Goal: Task Accomplishment & Management: Use online tool/utility

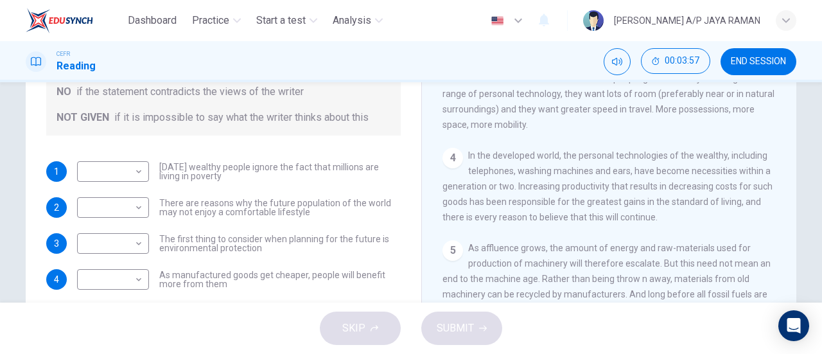
scroll to position [218, 0]
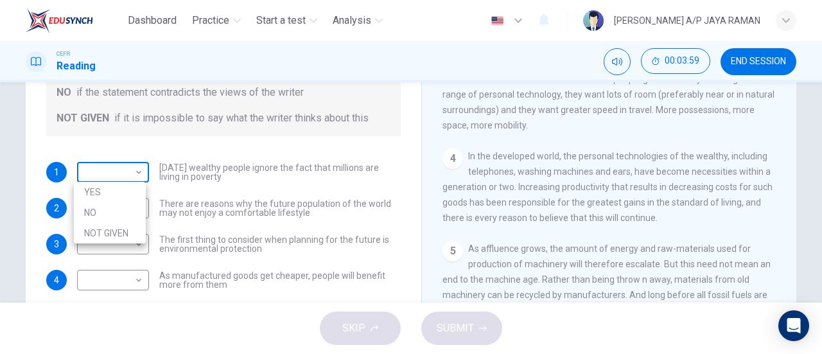
click at [129, 177] on body "Dashboard Practice Start a test Analysis English en ​ [PERSON_NAME] A/P JAYA RA…" at bounding box center [411, 177] width 822 height 354
click at [126, 231] on li "NOT GIVEN" at bounding box center [110, 233] width 72 height 21
type input "NOT GIVEN"
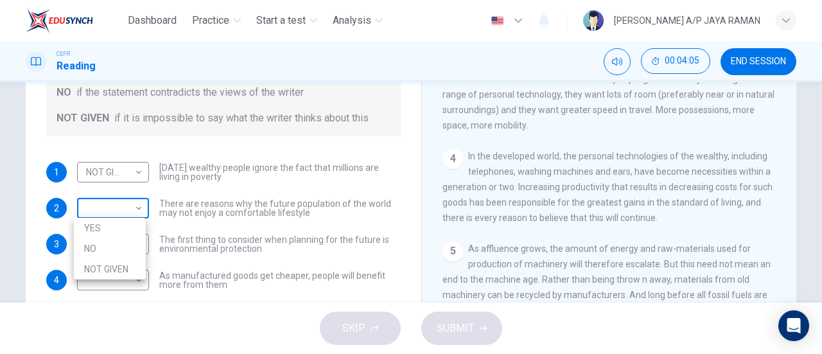
click at [121, 213] on body "Dashboard Practice Start a test Analysis English en ​ [PERSON_NAME] A/P JAYA RA…" at bounding box center [411, 177] width 822 height 354
click at [344, 192] on div at bounding box center [411, 177] width 822 height 354
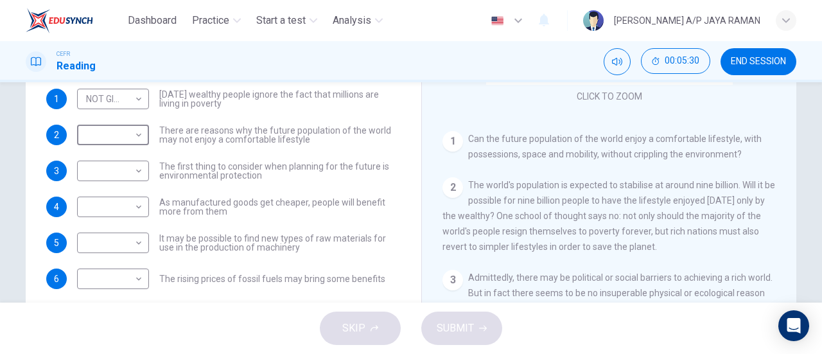
scroll to position [278, 0]
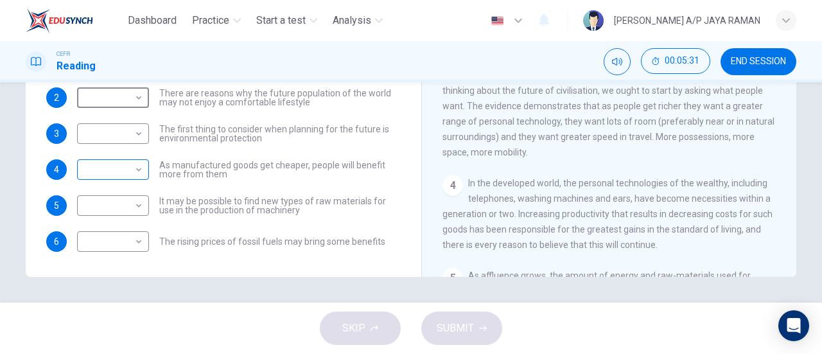
click at [96, 168] on body "Dashboard Practice Start a test Analysis English en ​ [PERSON_NAME] A/P JAYA RA…" at bounding box center [411, 177] width 822 height 354
click at [69, 207] on div at bounding box center [411, 177] width 822 height 354
click at [103, 204] on body "Dashboard Practice Start a test Analysis English en ​ [PERSON_NAME] A/P JAYA RA…" at bounding box center [411, 177] width 822 height 354
click at [125, 222] on li "YES" at bounding box center [110, 225] width 72 height 21
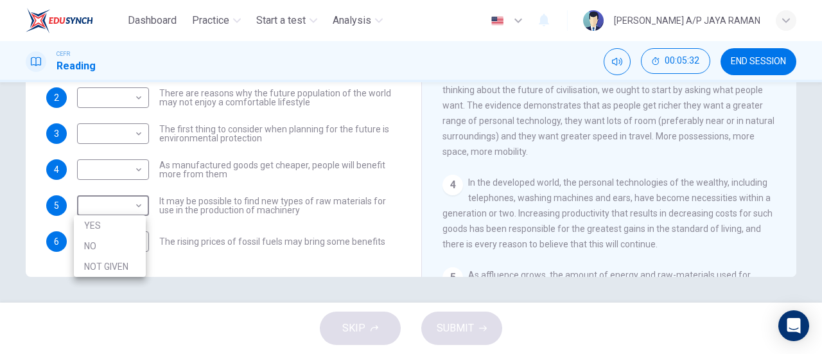
type input "YES"
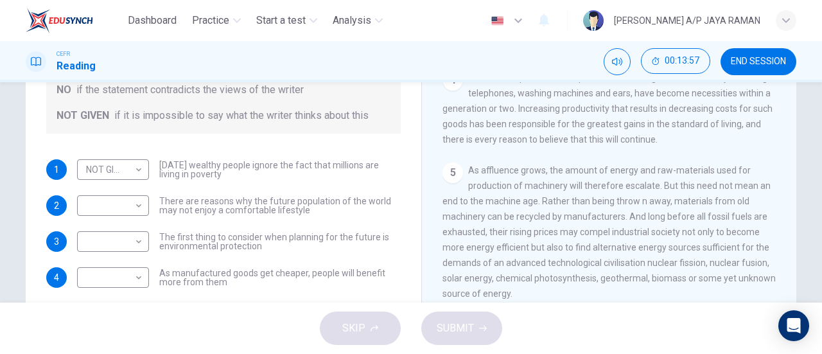
scroll to position [569, 0]
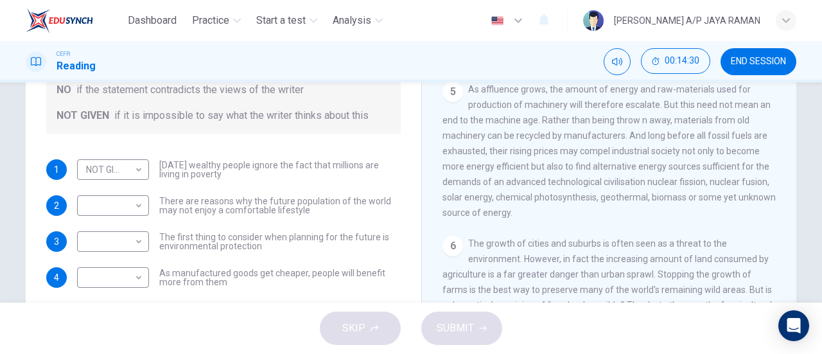
click at [766, 52] on button "END SESSION" at bounding box center [759, 61] width 76 height 27
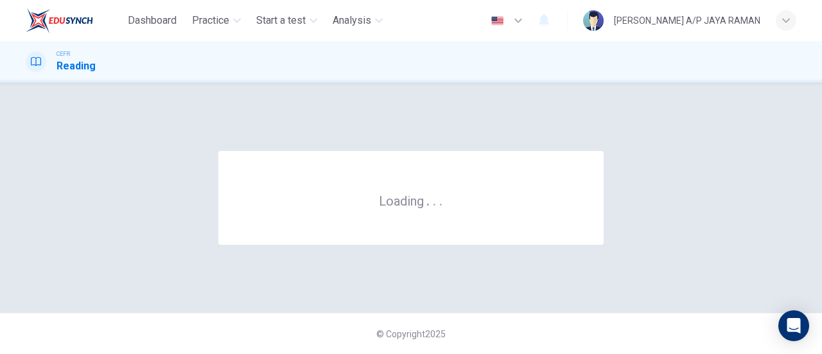
scroll to position [0, 0]
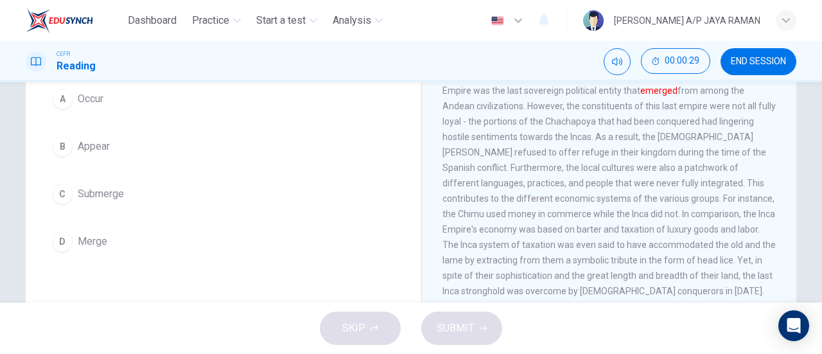
scroll to position [128, 0]
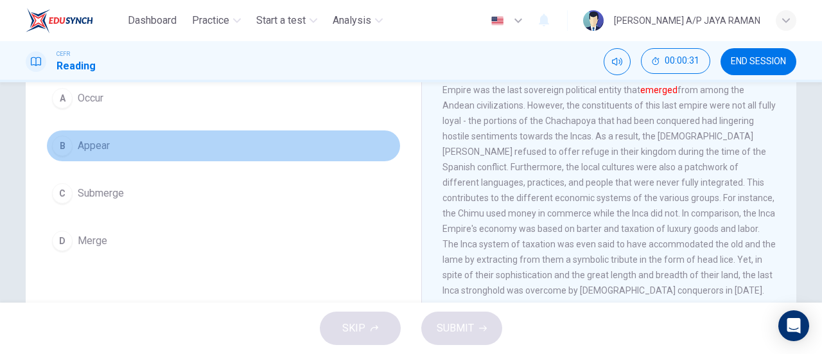
click at [173, 143] on button "B Appear" at bounding box center [223, 146] width 355 height 32
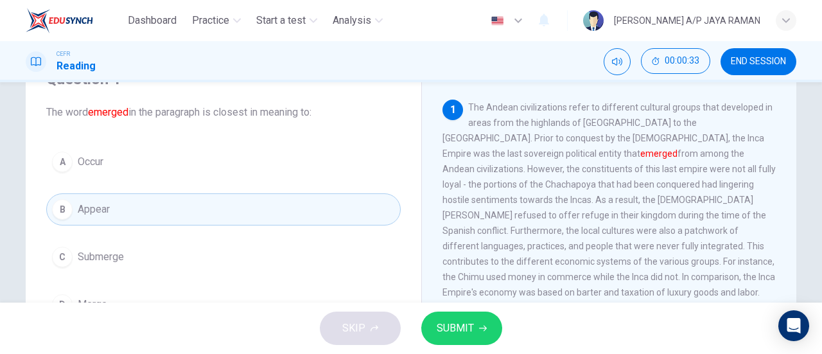
scroll to position [64, 0]
click at [478, 332] on button "SUBMIT" at bounding box center [461, 328] width 81 height 33
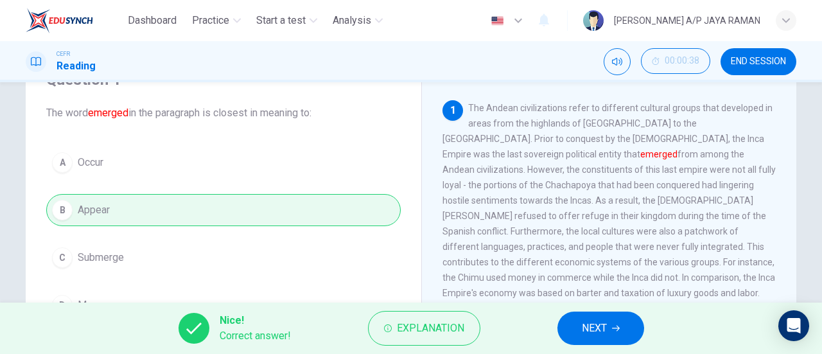
click at [594, 330] on span "NEXT" at bounding box center [594, 328] width 25 height 18
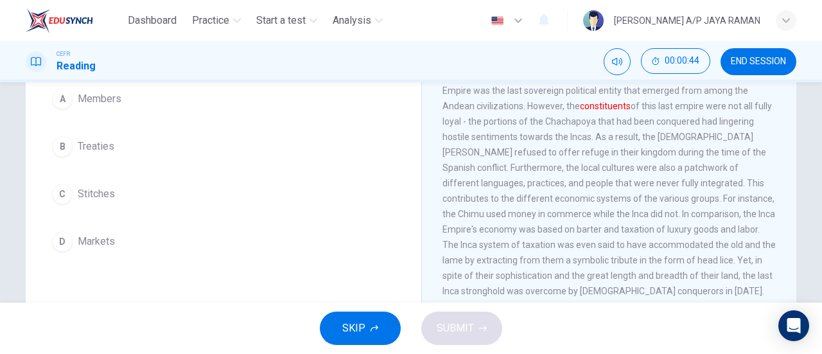
scroll to position [128, 0]
click at [107, 143] on span "Treaties" at bounding box center [96, 145] width 37 height 15
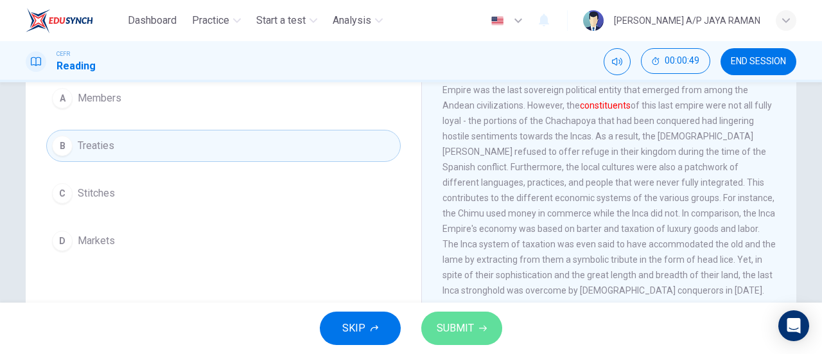
click at [459, 333] on span "SUBMIT" at bounding box center [455, 328] width 37 height 18
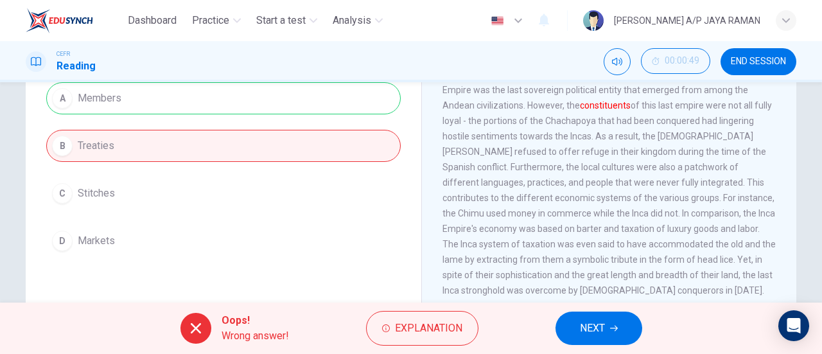
click at [574, 335] on button "NEXT" at bounding box center [599, 328] width 87 height 33
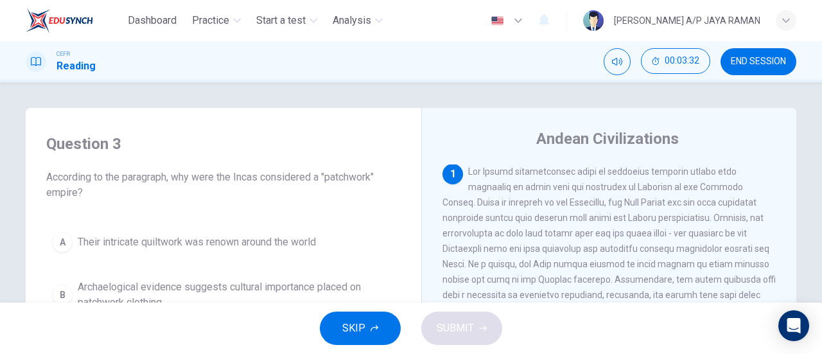
scroll to position [0, 0]
drag, startPoint x: 231, startPoint y: 181, endPoint x: 344, endPoint y: 176, distance: 113.1
click at [344, 176] on span "According to the paragraph, why were the Incas considered a "patchwork" empire?" at bounding box center [223, 185] width 355 height 31
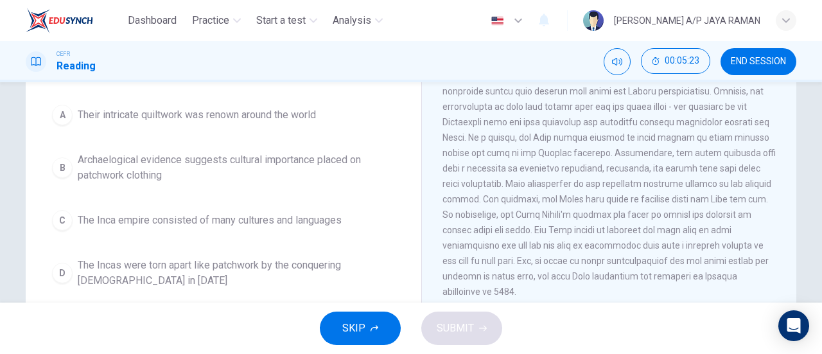
click at [764, 70] on button "END SESSION" at bounding box center [759, 61] width 76 height 27
